Goal: Download file/media

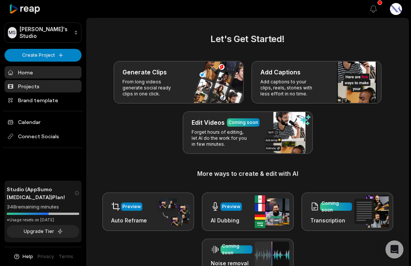
click at [47, 88] on link "Projects" at bounding box center [43, 86] width 77 height 12
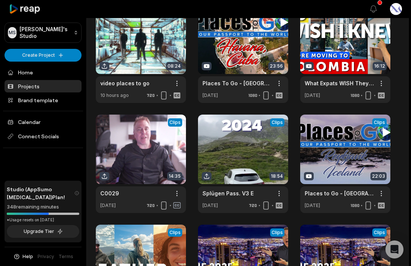
scroll to position [49, 0]
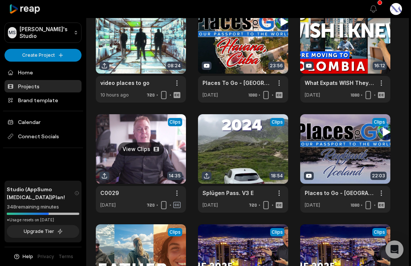
click at [147, 163] on link at bounding box center [141, 163] width 90 height 98
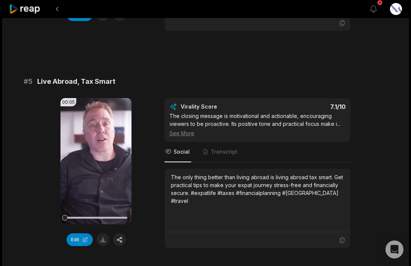
scroll to position [899, 0]
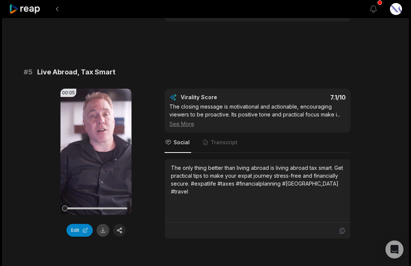
click at [103, 233] on button at bounding box center [103, 230] width 13 height 13
